Goal: Find specific page/section: Find specific page/section

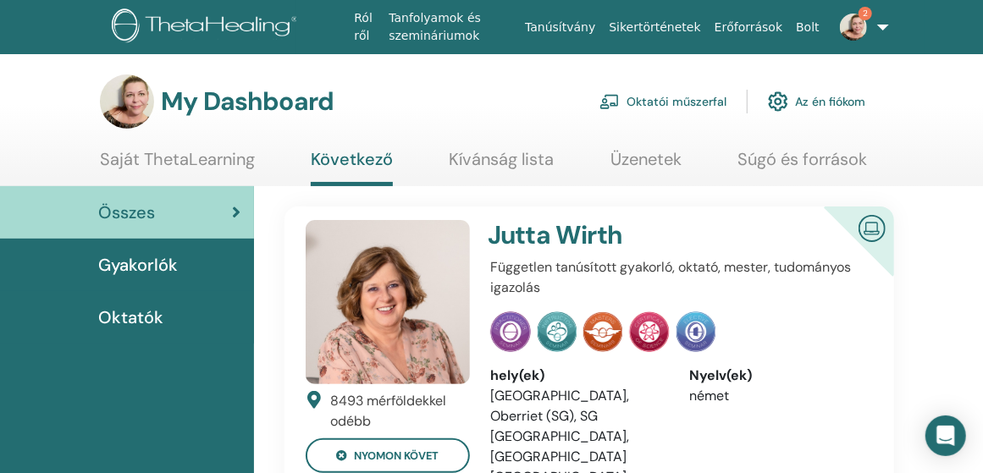
click at [666, 94] on link "Oktatói műszerfal" at bounding box center [663, 101] width 127 height 37
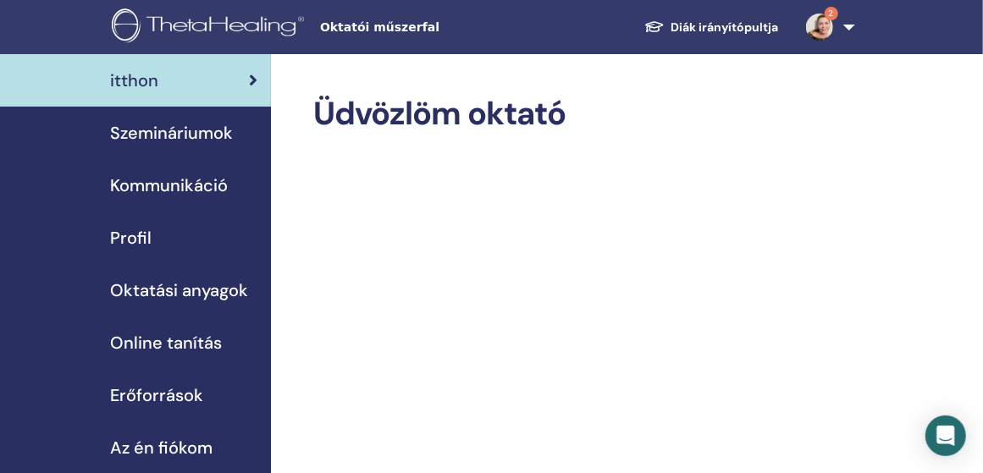
click at [214, 130] on span "Szemináriumok" at bounding box center [171, 132] width 123 height 25
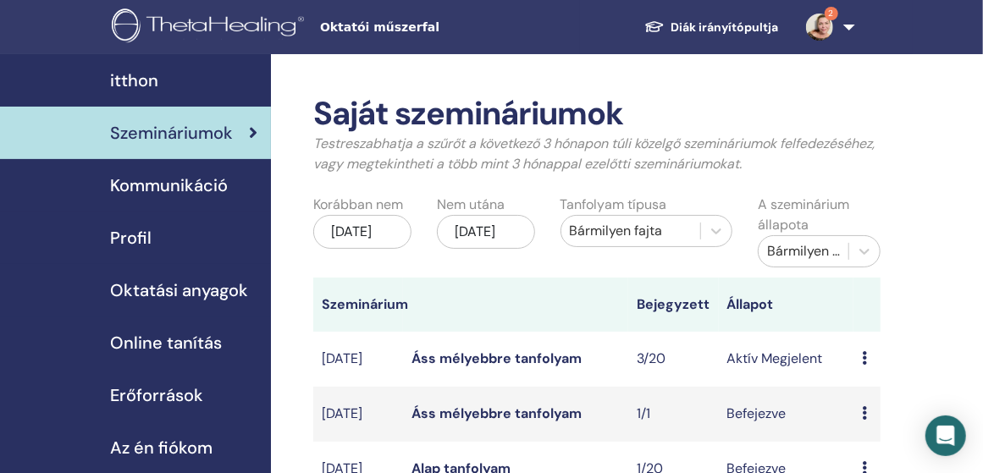
click at [564, 357] on link "Áss mélyebbre tanfolyam" at bounding box center [497, 359] width 170 height 18
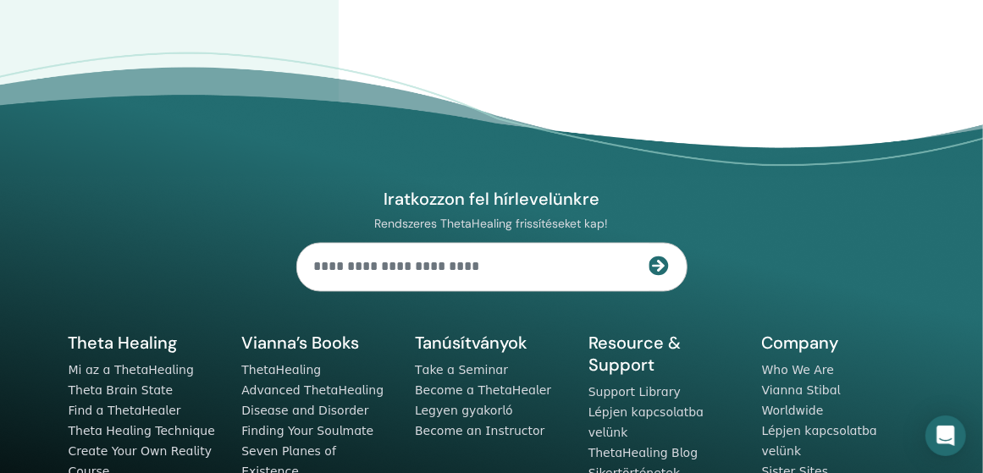
scroll to position [932, 0]
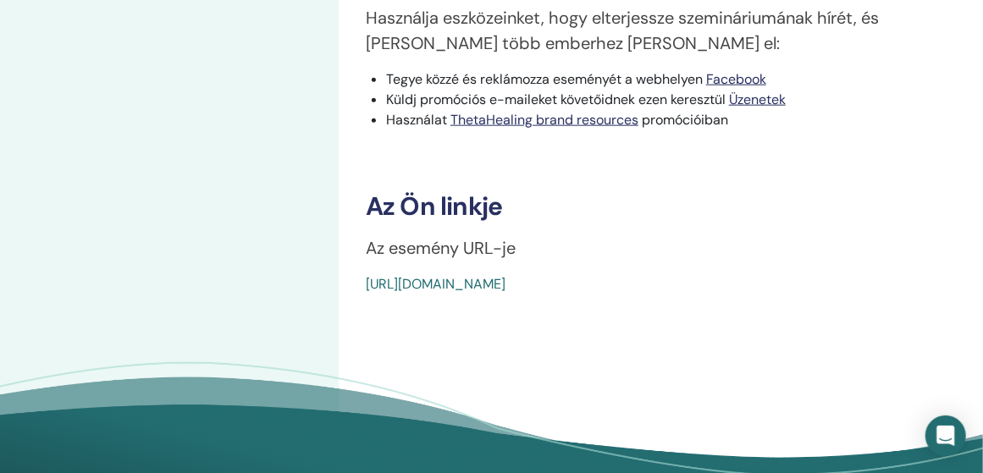
drag, startPoint x: 772, startPoint y: 279, endPoint x: 356, endPoint y: 294, distance: 416.9
copy link "[URL][DOMAIN_NAME]"
